Goal: Task Accomplishment & Management: Manage account settings

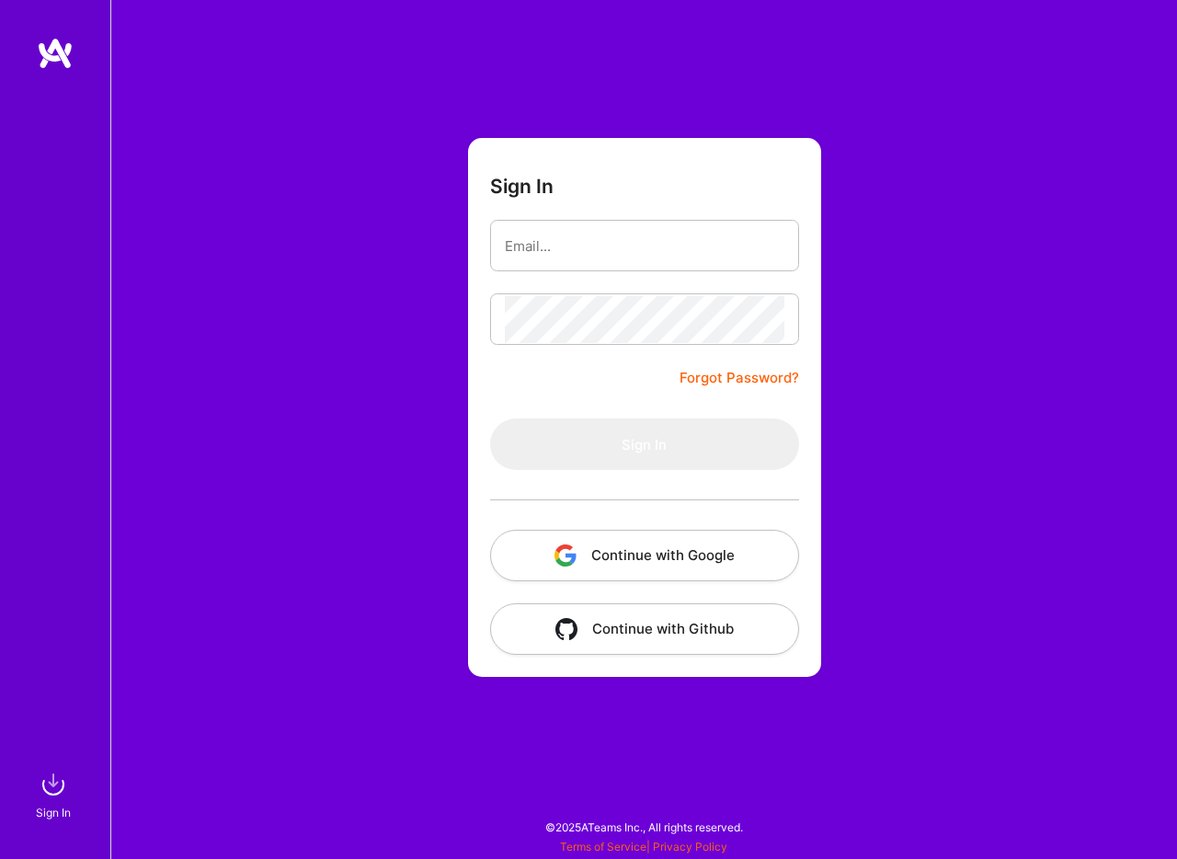
click at [683, 557] on button "Continue with Google" at bounding box center [644, 555] width 309 height 51
click at [675, 559] on button "Continue with Google" at bounding box center [644, 555] width 309 height 51
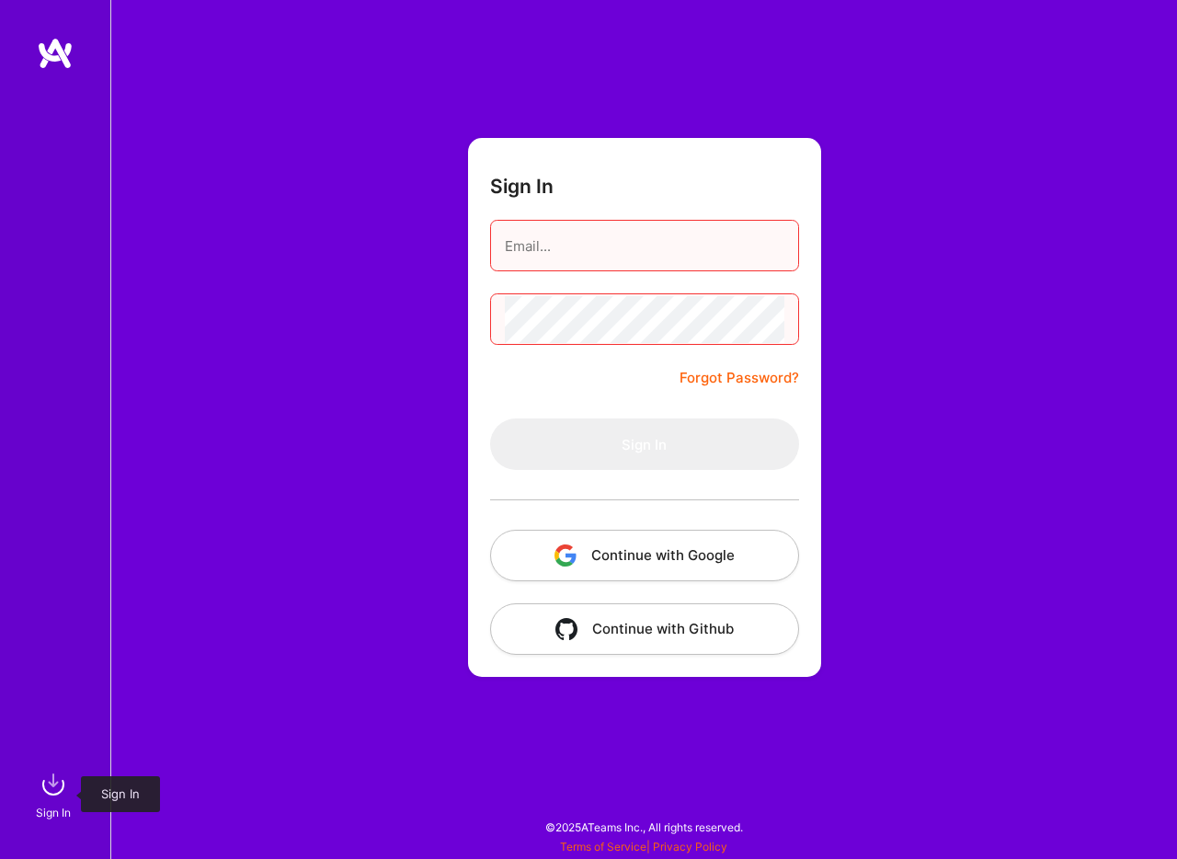
click at [61, 783] on img at bounding box center [53, 784] width 37 height 37
click at [45, 55] on img at bounding box center [55, 53] width 37 height 33
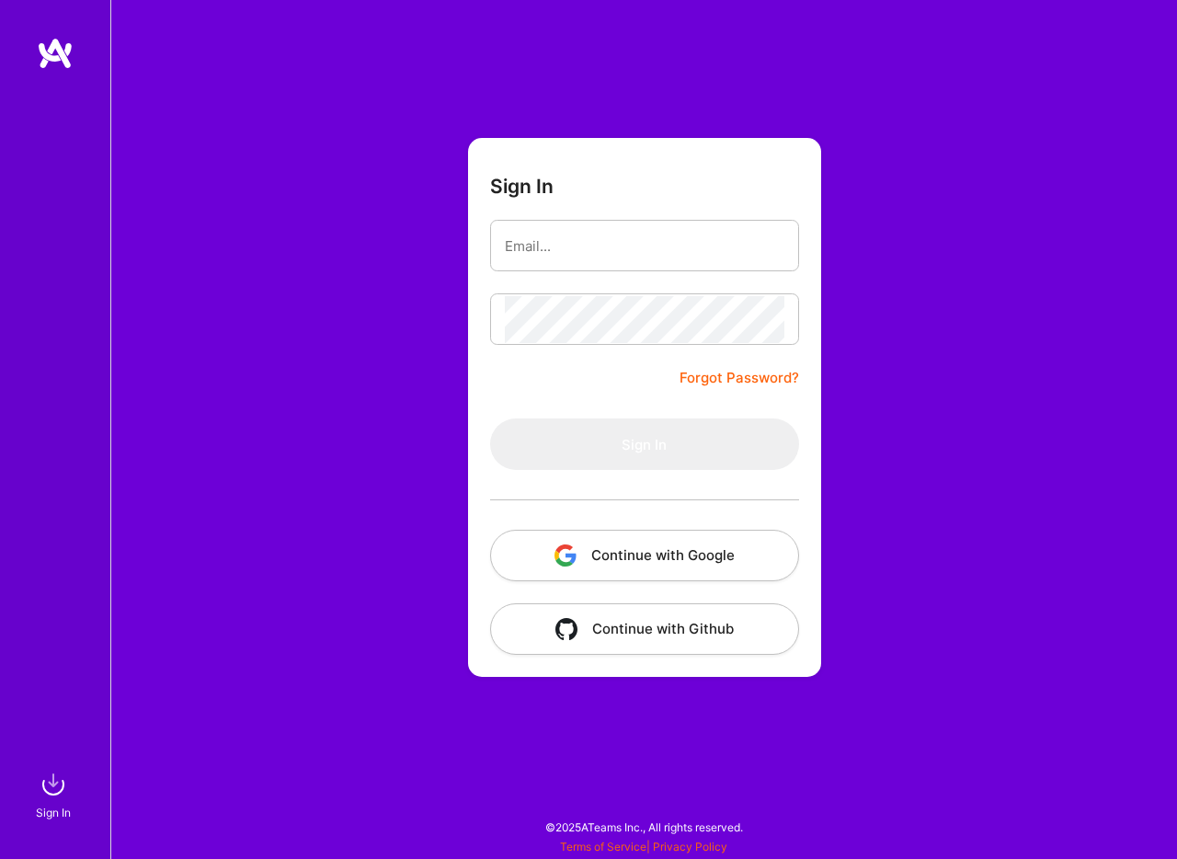
click at [45, 55] on img at bounding box center [55, 53] width 37 height 33
click at [598, 262] on input "email" at bounding box center [644, 245] width 279 height 47
type input "bardosrichard99@gmail.com"
click at [628, 539] on button "Continue with Google" at bounding box center [644, 555] width 309 height 51
click at [57, 62] on img at bounding box center [55, 53] width 37 height 33
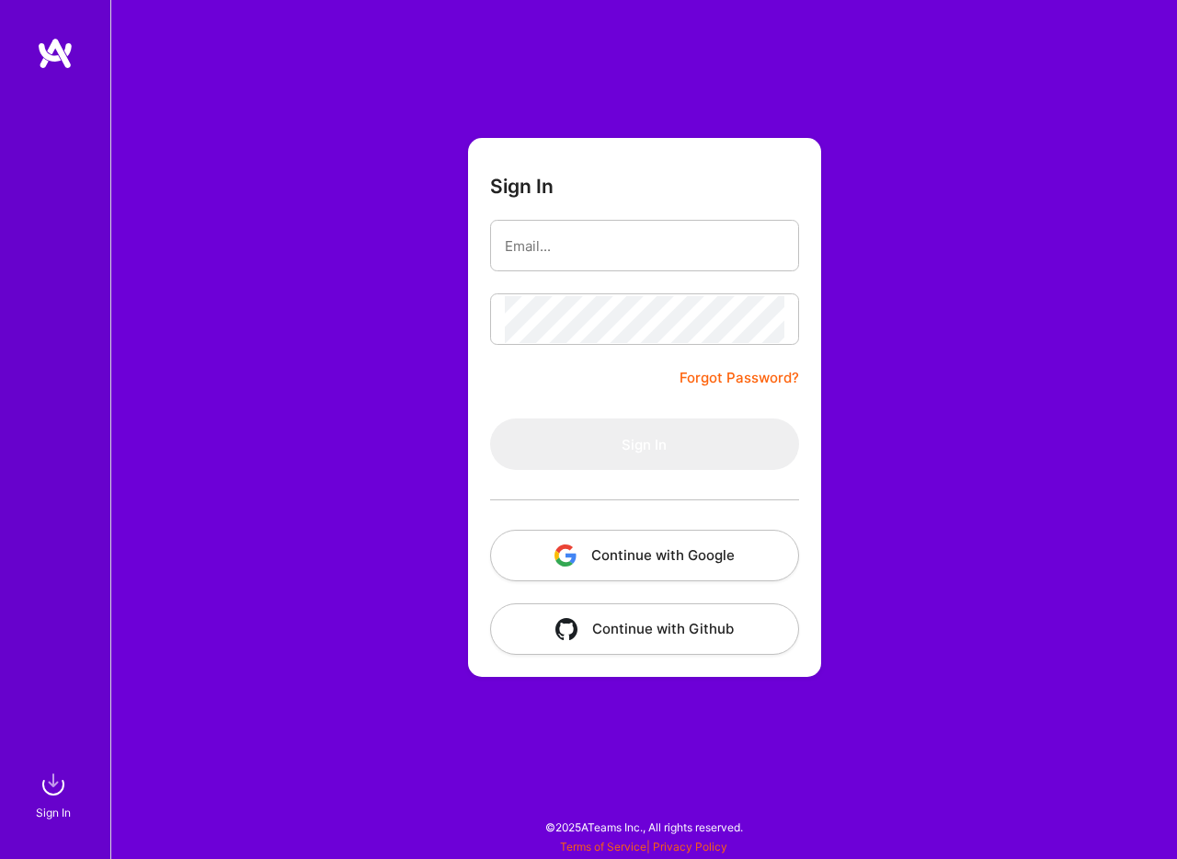
click at [57, 62] on img at bounding box center [55, 53] width 37 height 33
click at [24, 770] on div "Sign In" at bounding box center [55, 429] width 110 height 859
click at [40, 781] on img at bounding box center [53, 784] width 37 height 37
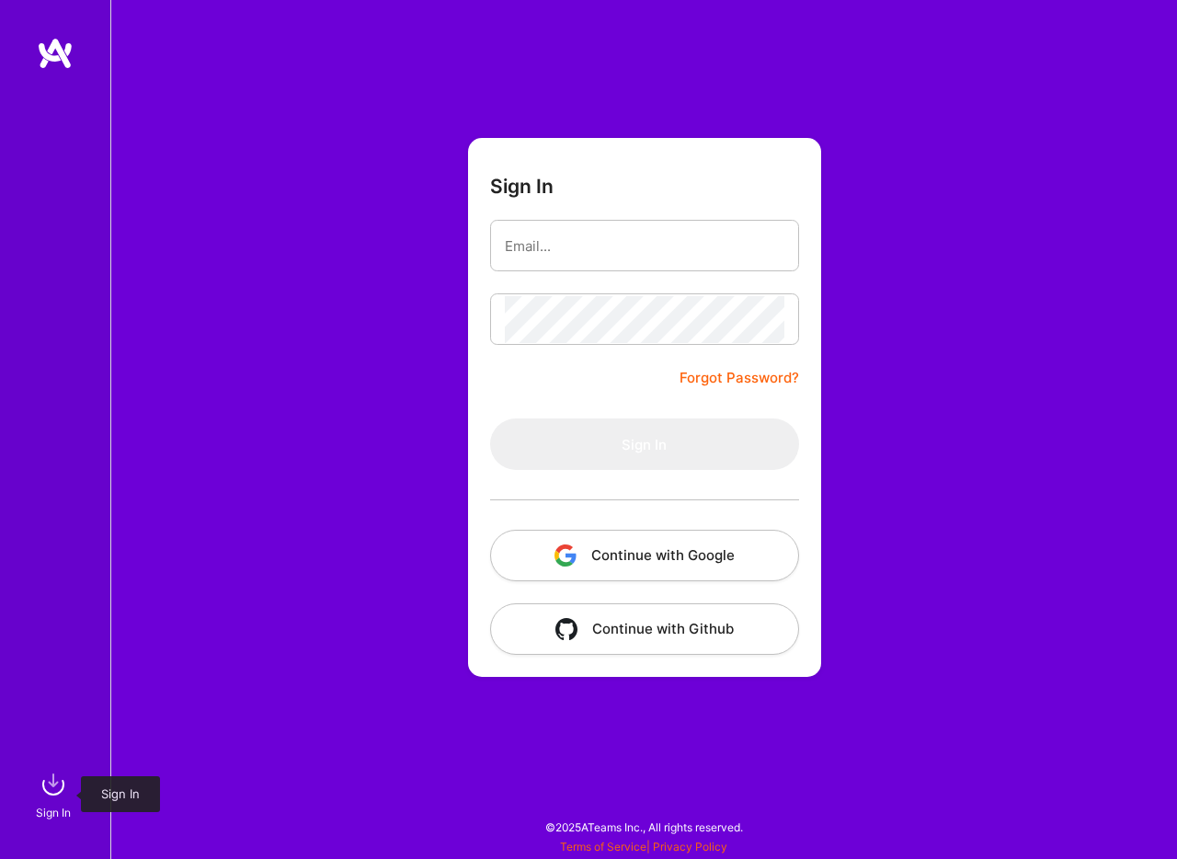
click at [40, 781] on img at bounding box center [53, 784] width 37 height 37
click at [70, 58] on img at bounding box center [55, 53] width 37 height 33
click at [658, 560] on button "Continue with Google" at bounding box center [644, 555] width 309 height 51
